Goal: Navigation & Orientation: Find specific page/section

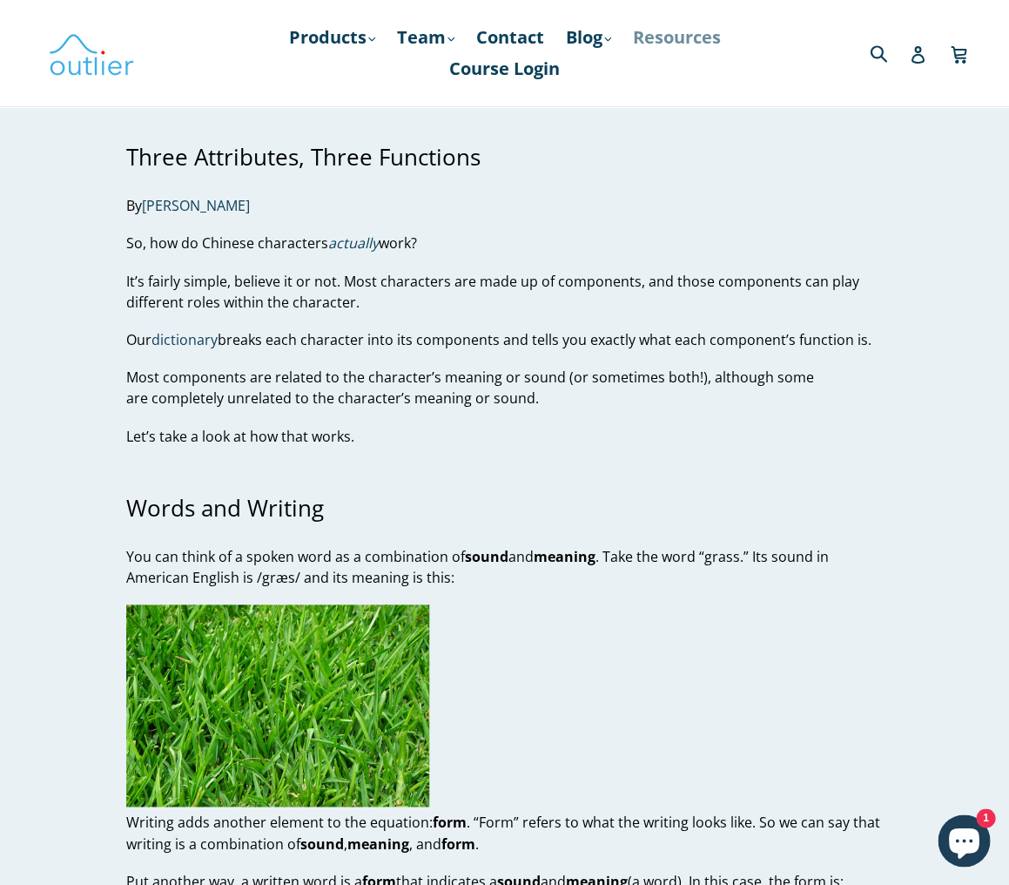
click at [624, 53] on link "Resources" at bounding box center [676, 37] width 105 height 31
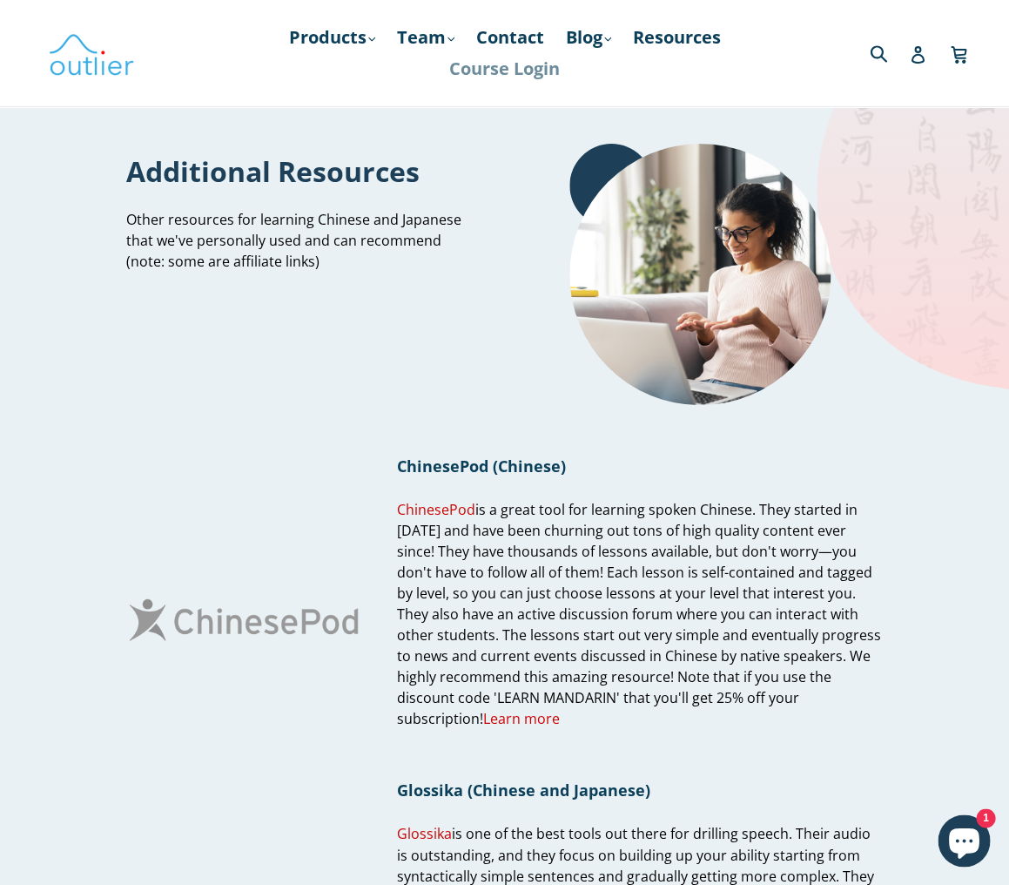
scroll to position [0, 1]
click at [624, 53] on link "Resources" at bounding box center [676, 37] width 105 height 31
click at [384, 44] on link "Products .cls-1{fill:#231f20} expand" at bounding box center [332, 37] width 104 height 31
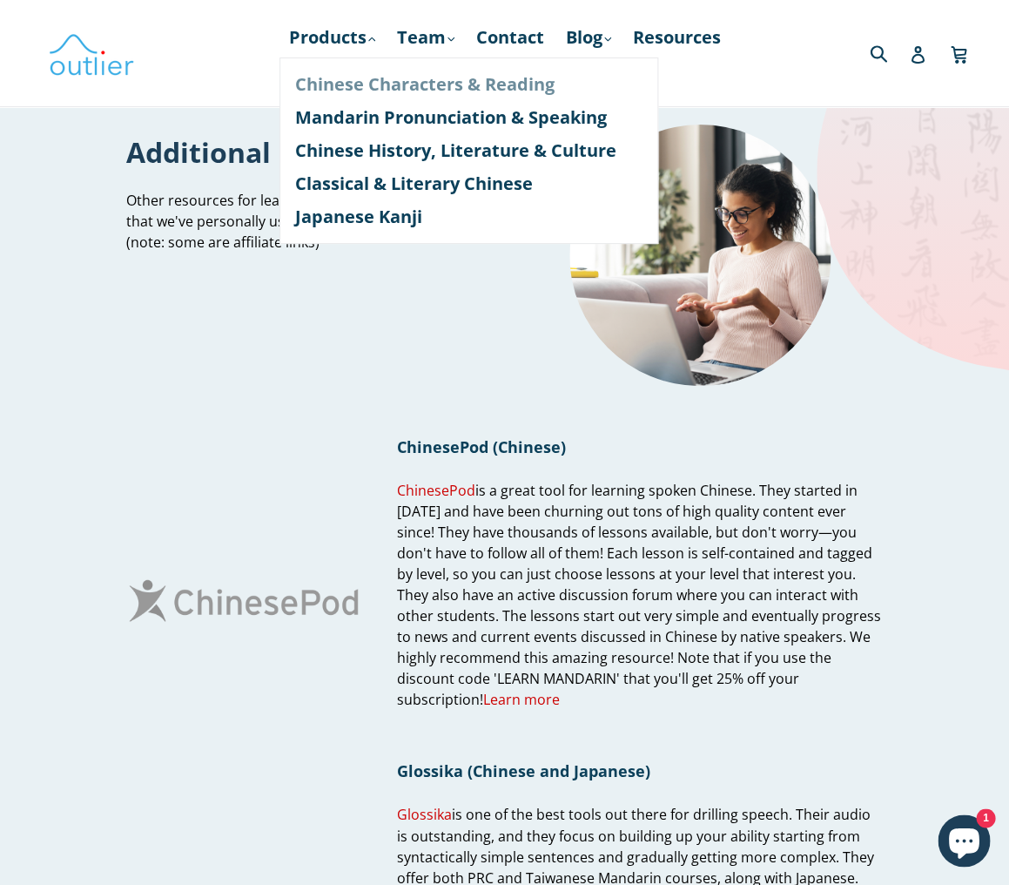
scroll to position [21, 0]
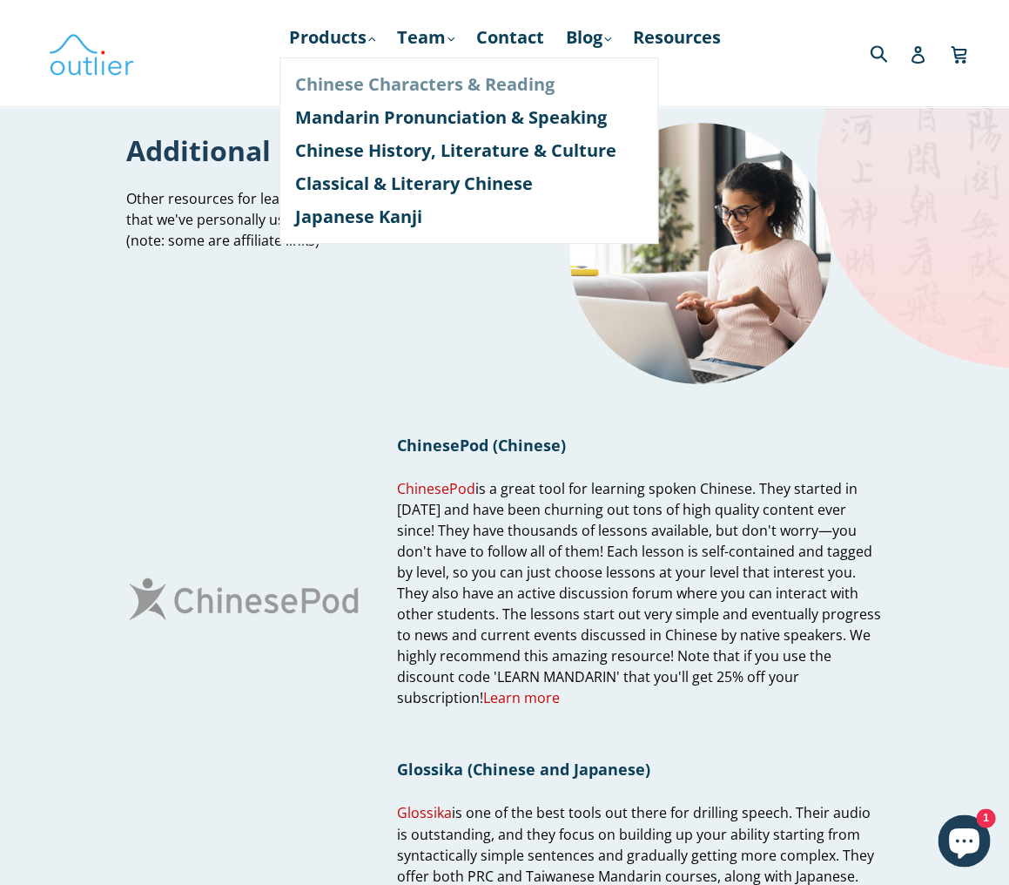
click at [410, 80] on link "Chinese Characters & Reading" at bounding box center [468, 84] width 347 height 33
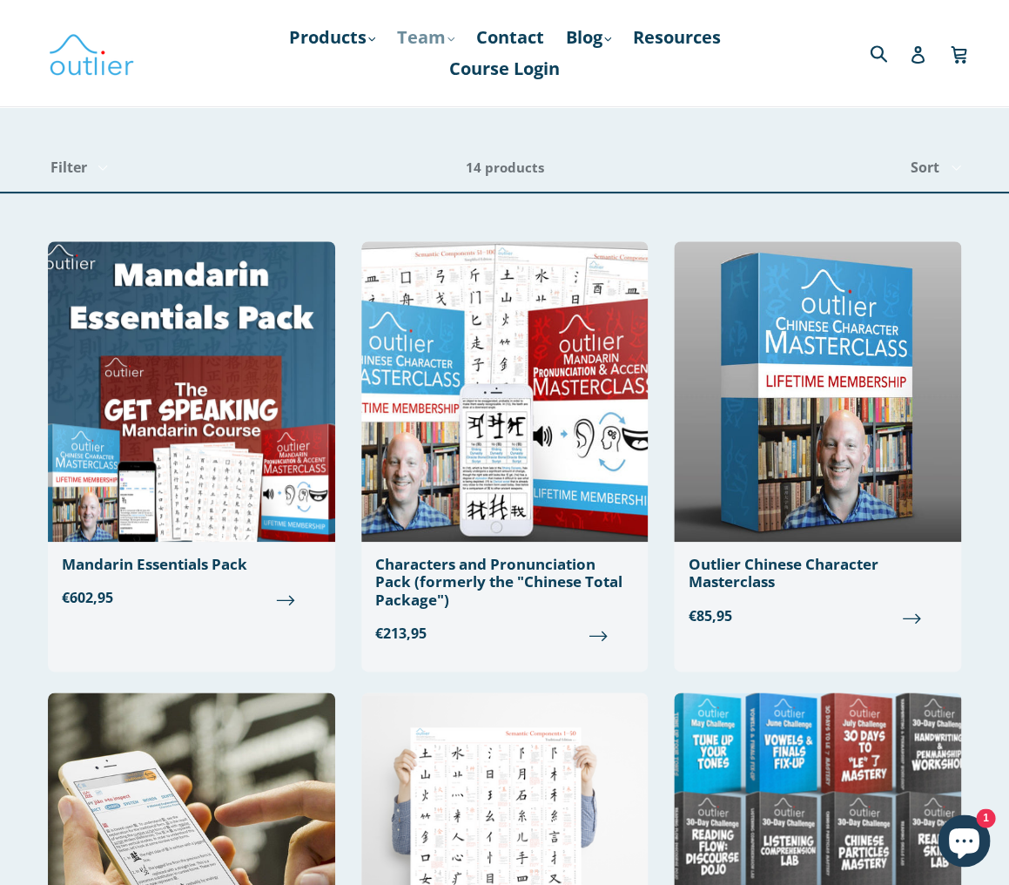
click at [455, 30] on link "Team .cls-1{fill:#231f20} expand" at bounding box center [425, 37] width 75 height 31
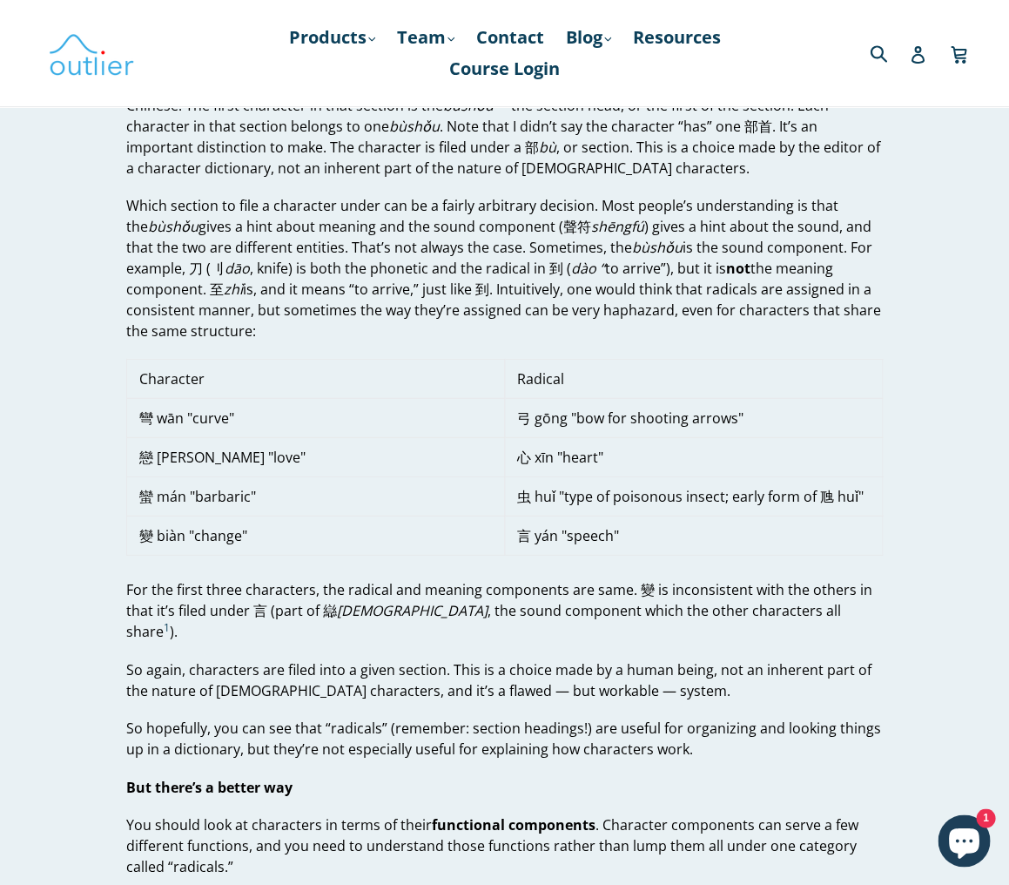
scroll to position [847, 0]
